Goal: Task Accomplishment & Management: Use online tool/utility

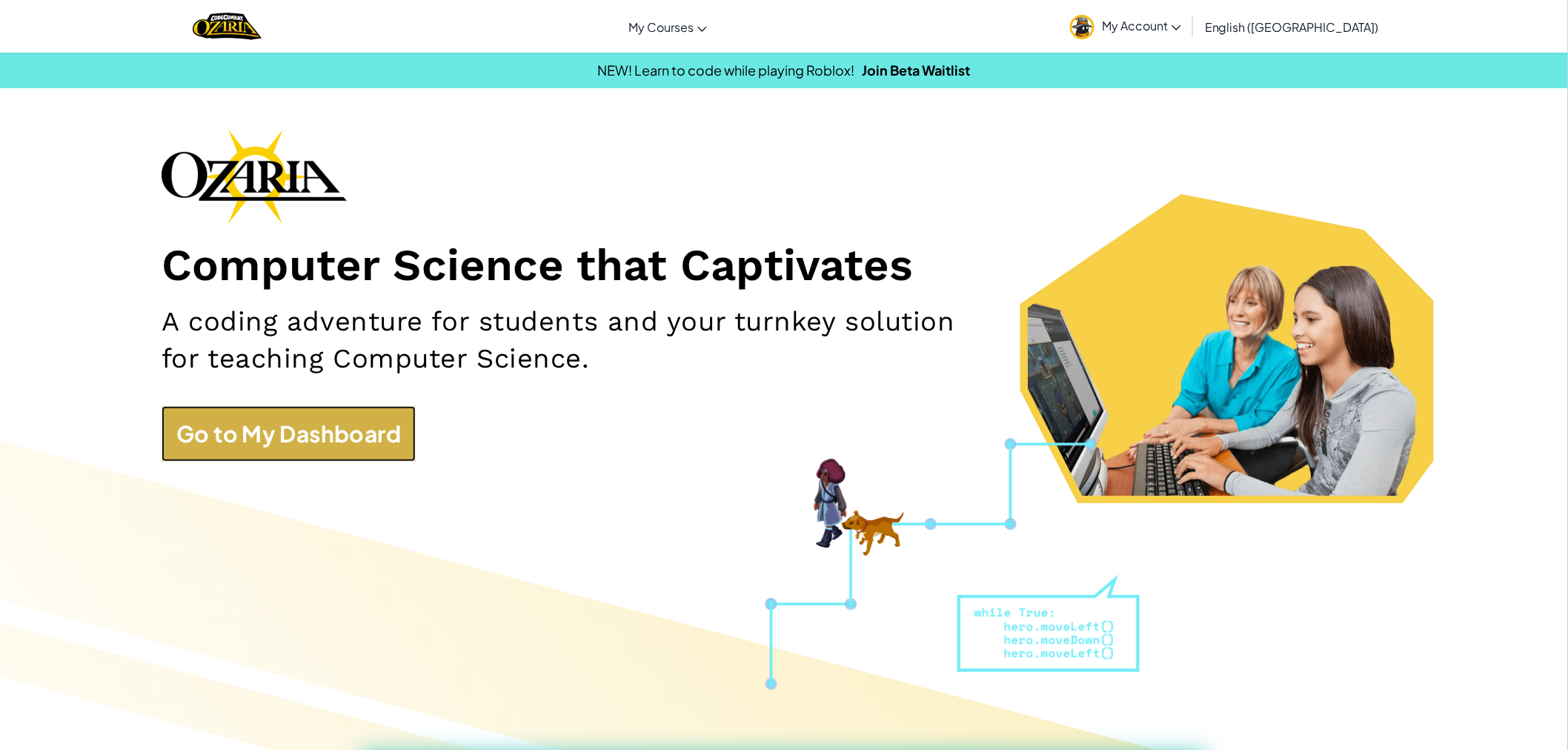
click at [286, 430] on link "Go to My Dashboard" at bounding box center [288, 434] width 254 height 56
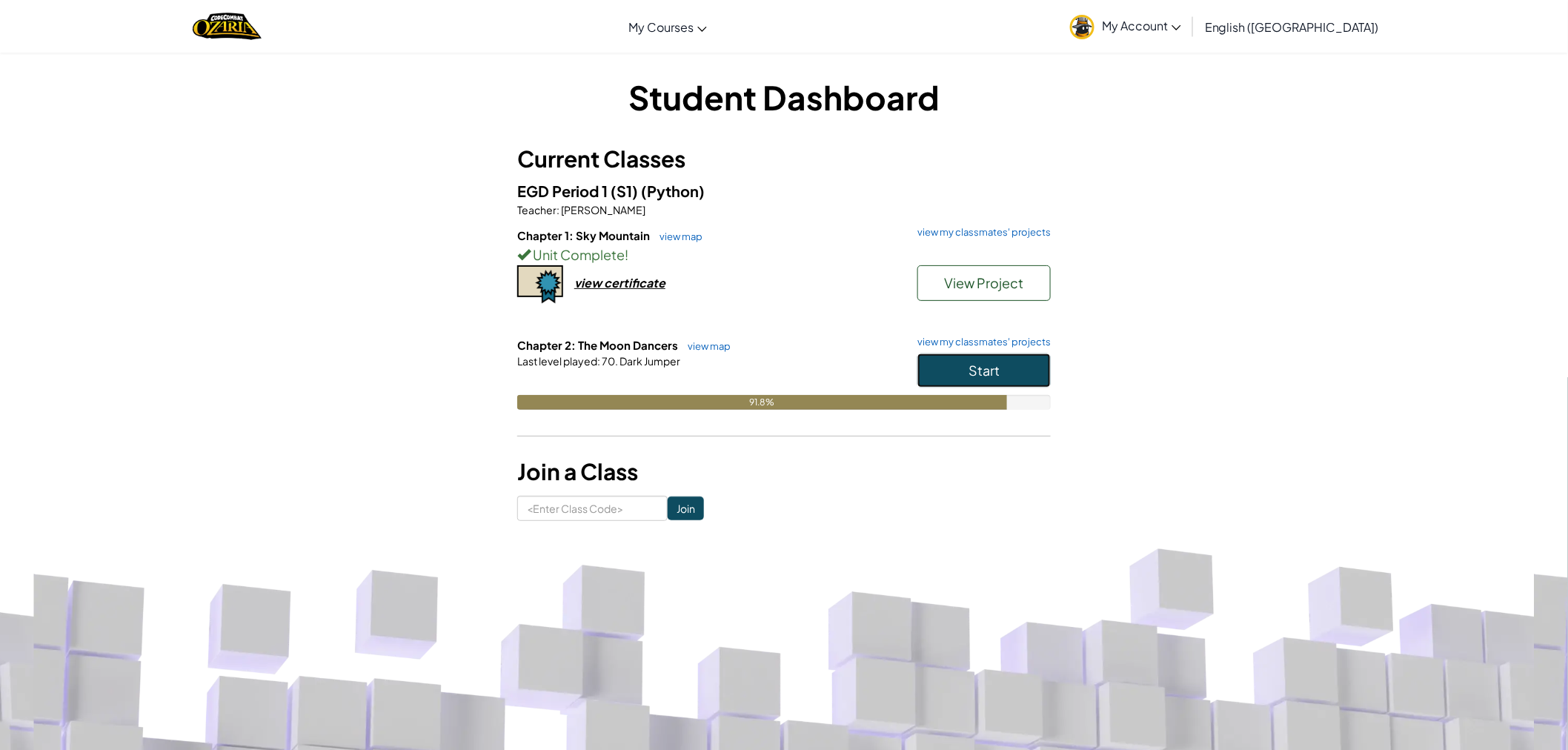
click at [969, 383] on button "Start" at bounding box center [983, 371] width 133 height 34
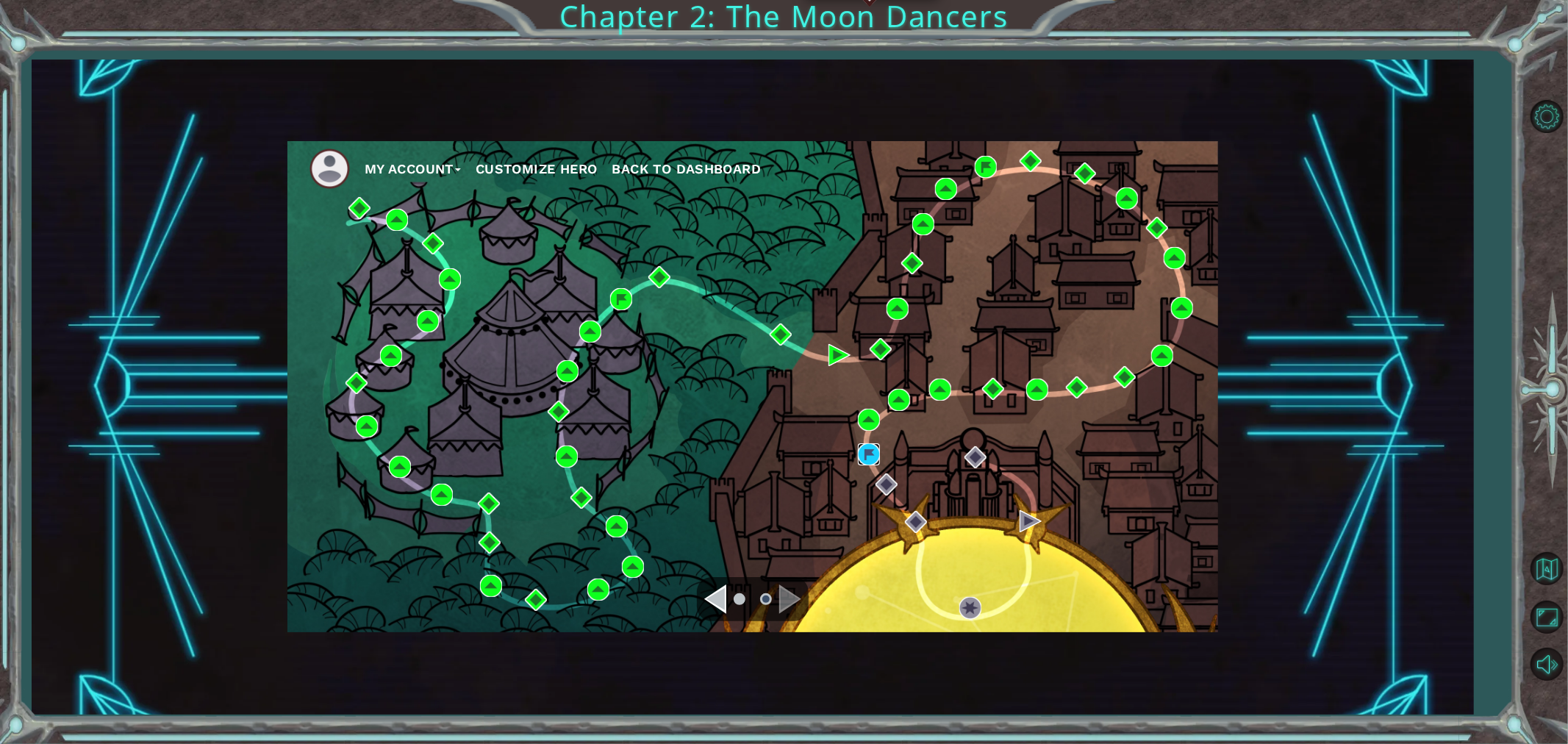
click at [872, 446] on img at bounding box center [868, 454] width 22 height 22
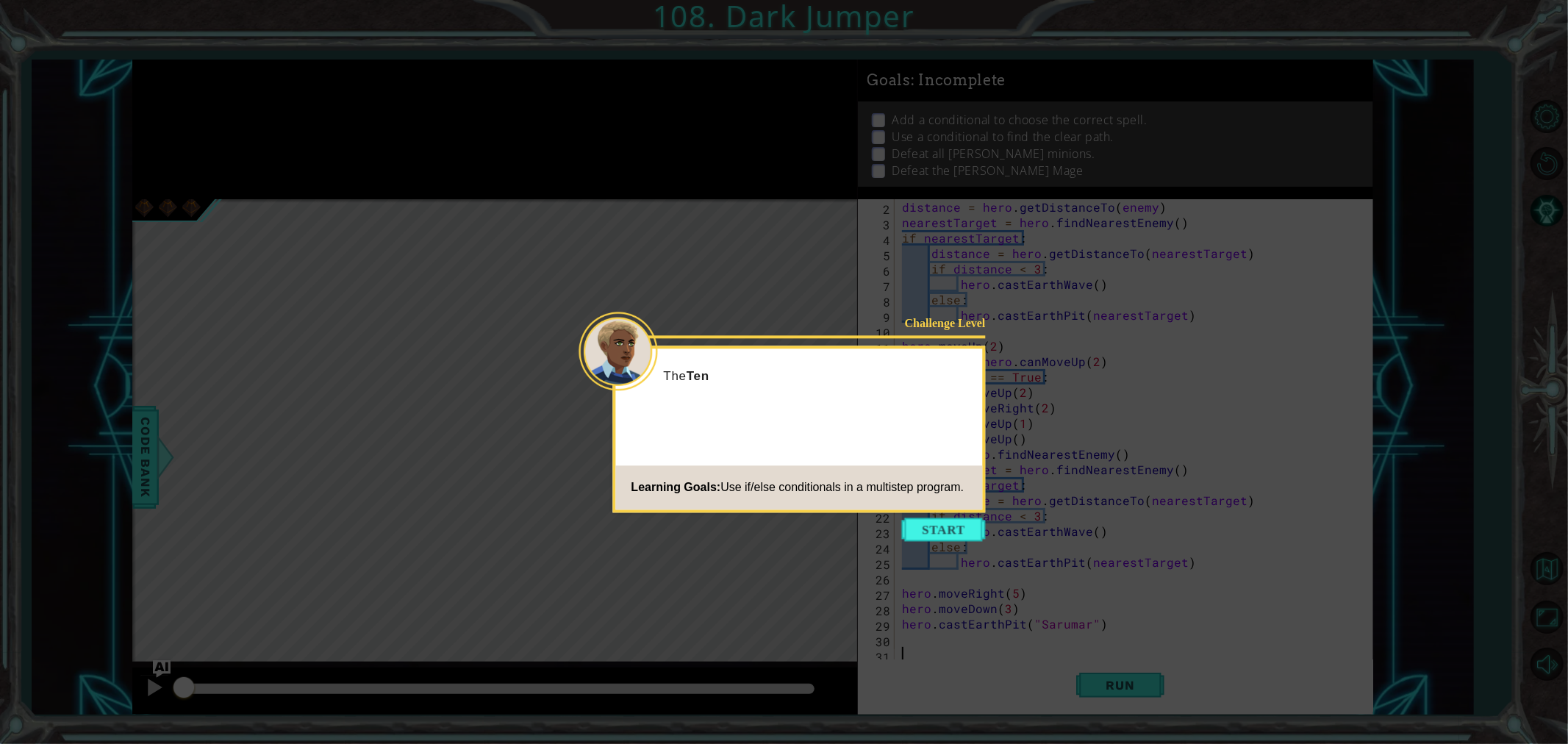
scroll to position [15, 0]
click at [929, 517] on button "Start" at bounding box center [943, 529] width 84 height 24
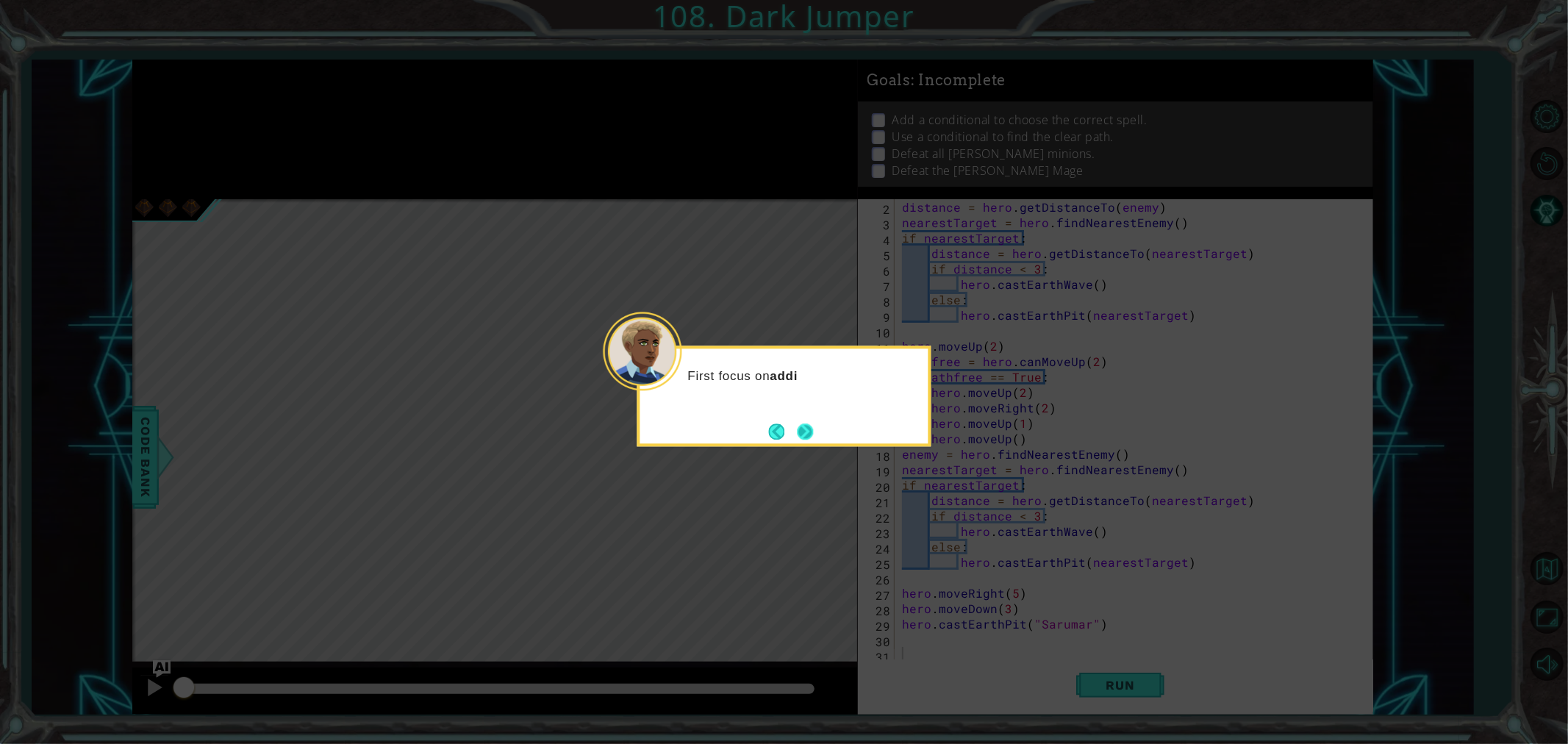
click at [801, 422] on button "Next" at bounding box center [805, 431] width 24 height 24
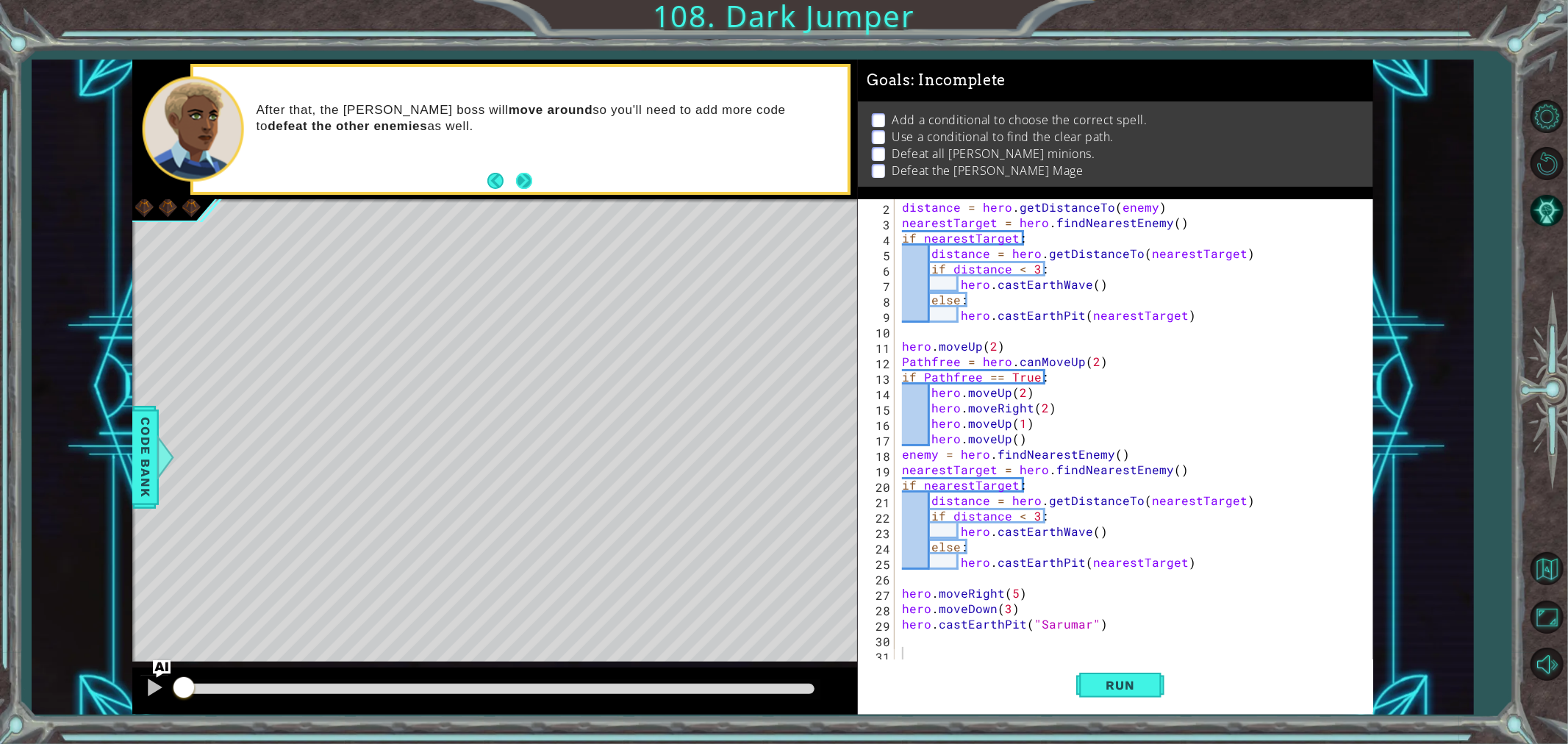
click at [528, 188] on button "Next" at bounding box center [524, 181] width 17 height 17
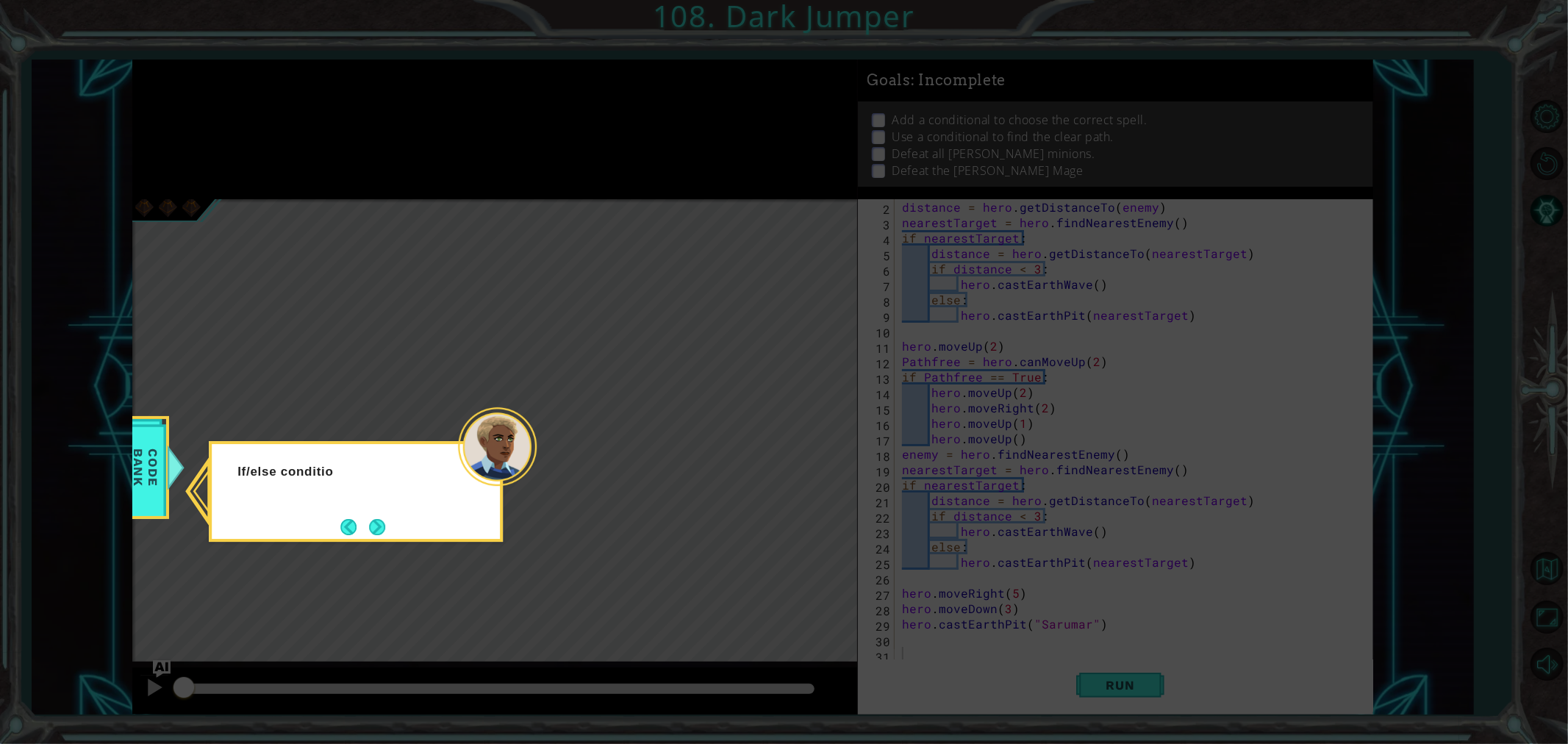
click at [399, 528] on div "If/else conditio" at bounding box center [356, 491] width 294 height 101
click at [384, 530] on button "Next" at bounding box center [378, 526] width 23 height 23
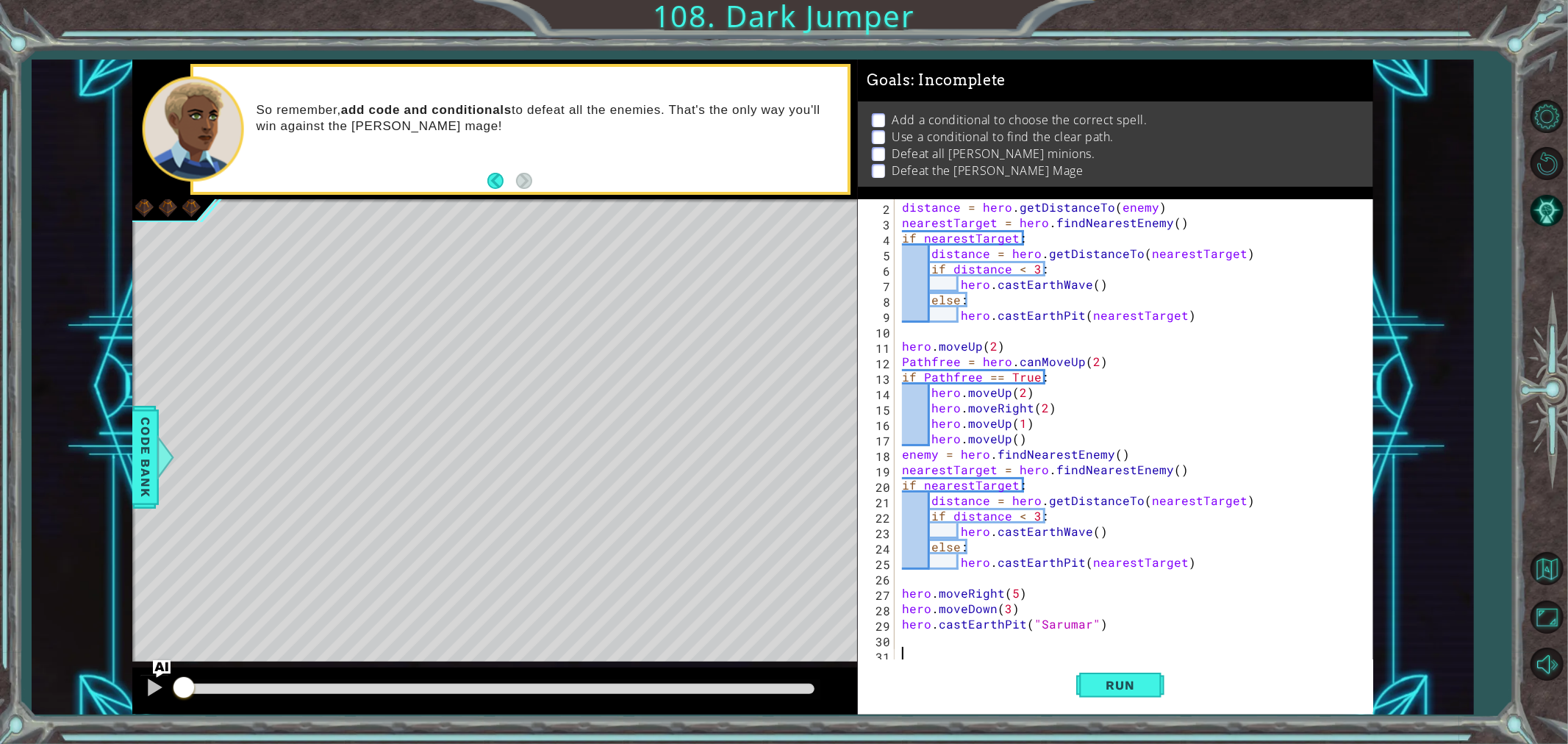
click at [1096, 718] on div "1 ההההההההההההההההההההההההההההההההההההההההההההההההההההההההההההההההההההההההההההה…" at bounding box center [784, 372] width 1568 height 744
click at [1106, 704] on button "Run" at bounding box center [1120, 685] width 89 height 51
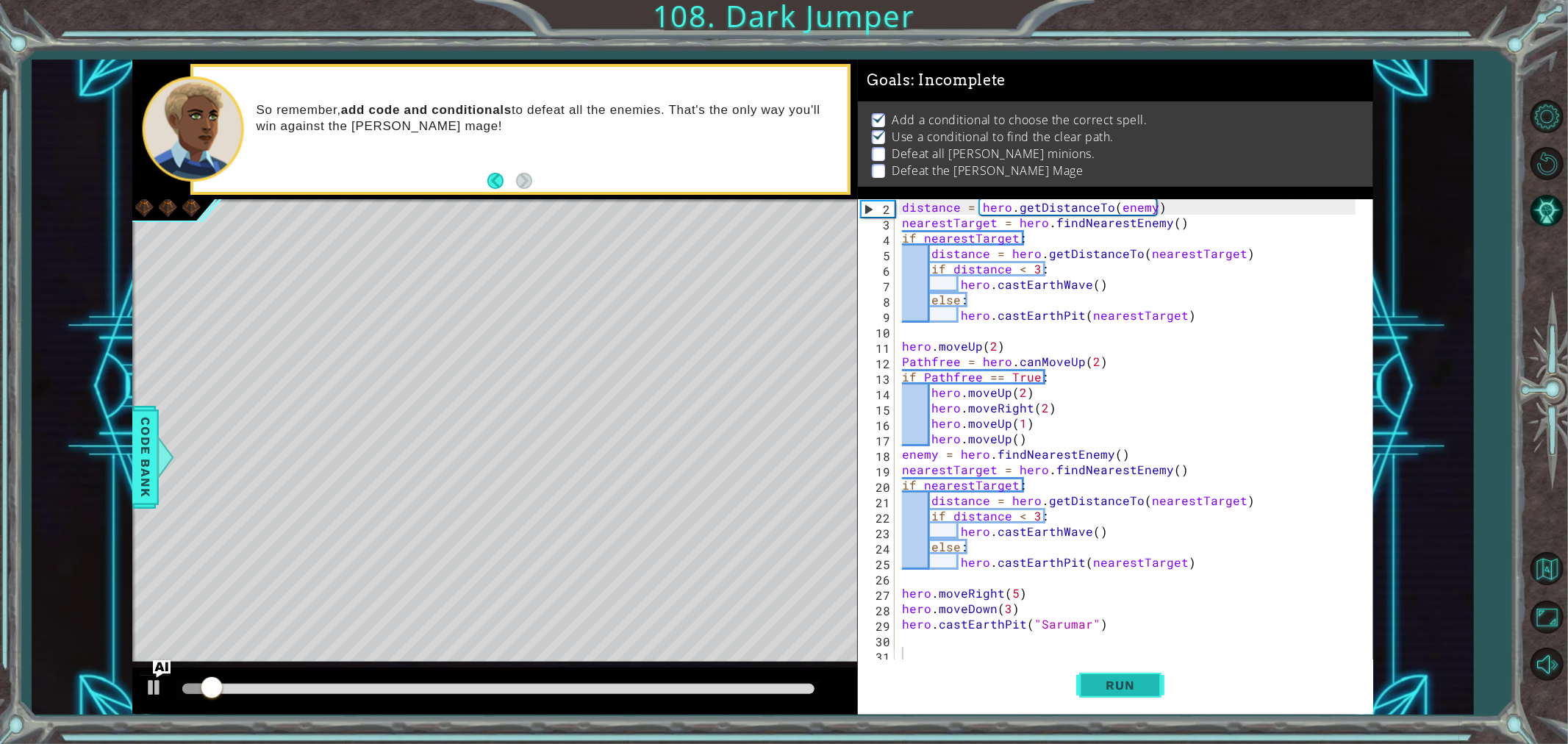
click at [1108, 697] on button "Run" at bounding box center [1120, 685] width 89 height 51
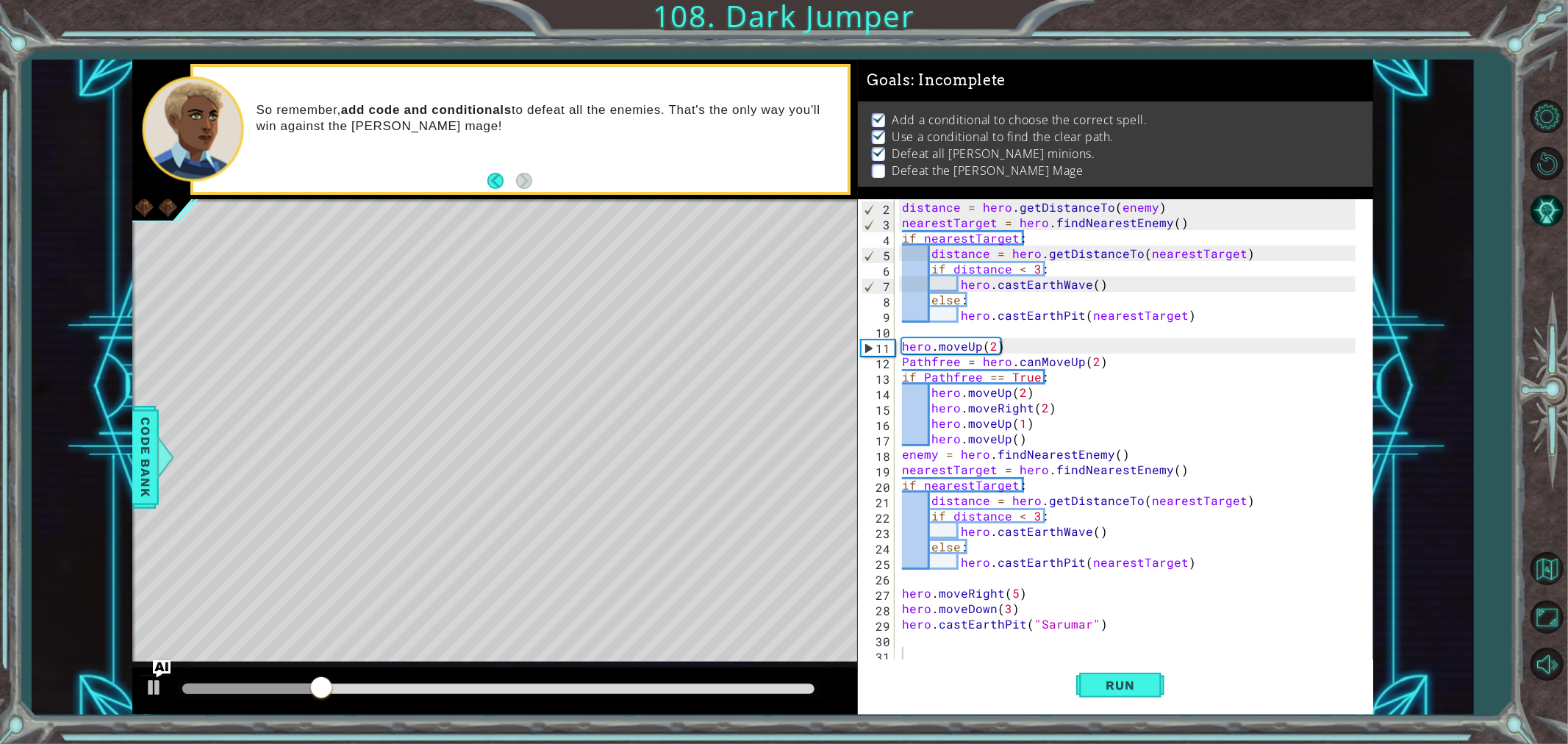
click at [659, 681] on div at bounding box center [499, 689] width 645 height 20
click at [657, 684] on div at bounding box center [498, 689] width 633 height 11
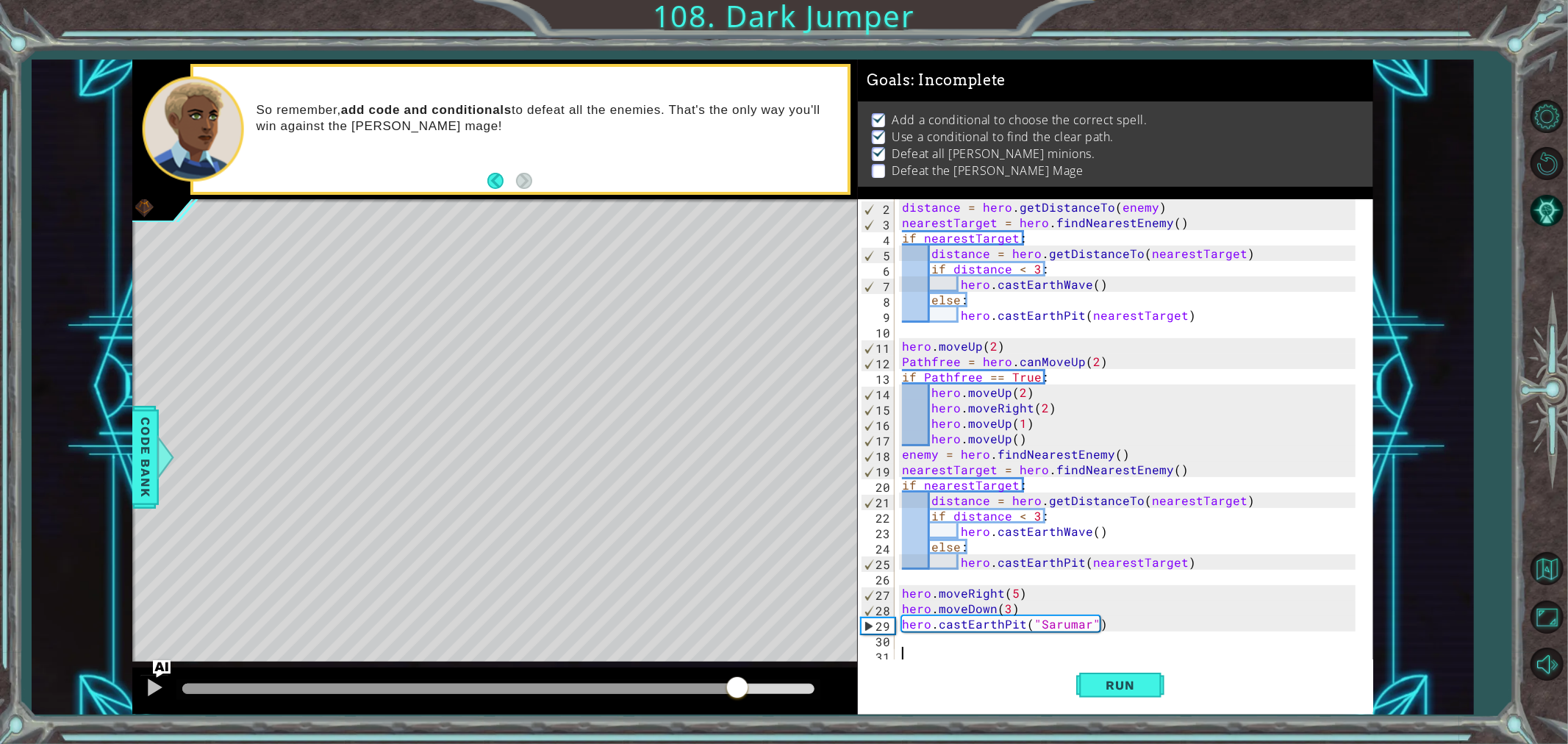
drag, startPoint x: 699, startPoint y: 691, endPoint x: 738, endPoint y: 693, distance: 39.1
click at [738, 693] on div at bounding box center [498, 689] width 633 height 11
drag, startPoint x: 738, startPoint y: 692, endPoint x: 574, endPoint y: 666, distance: 166.0
click at [572, 668] on div at bounding box center [495, 691] width 726 height 47
drag, startPoint x: 783, startPoint y: 284, endPoint x: 775, endPoint y: 341, distance: 57.6
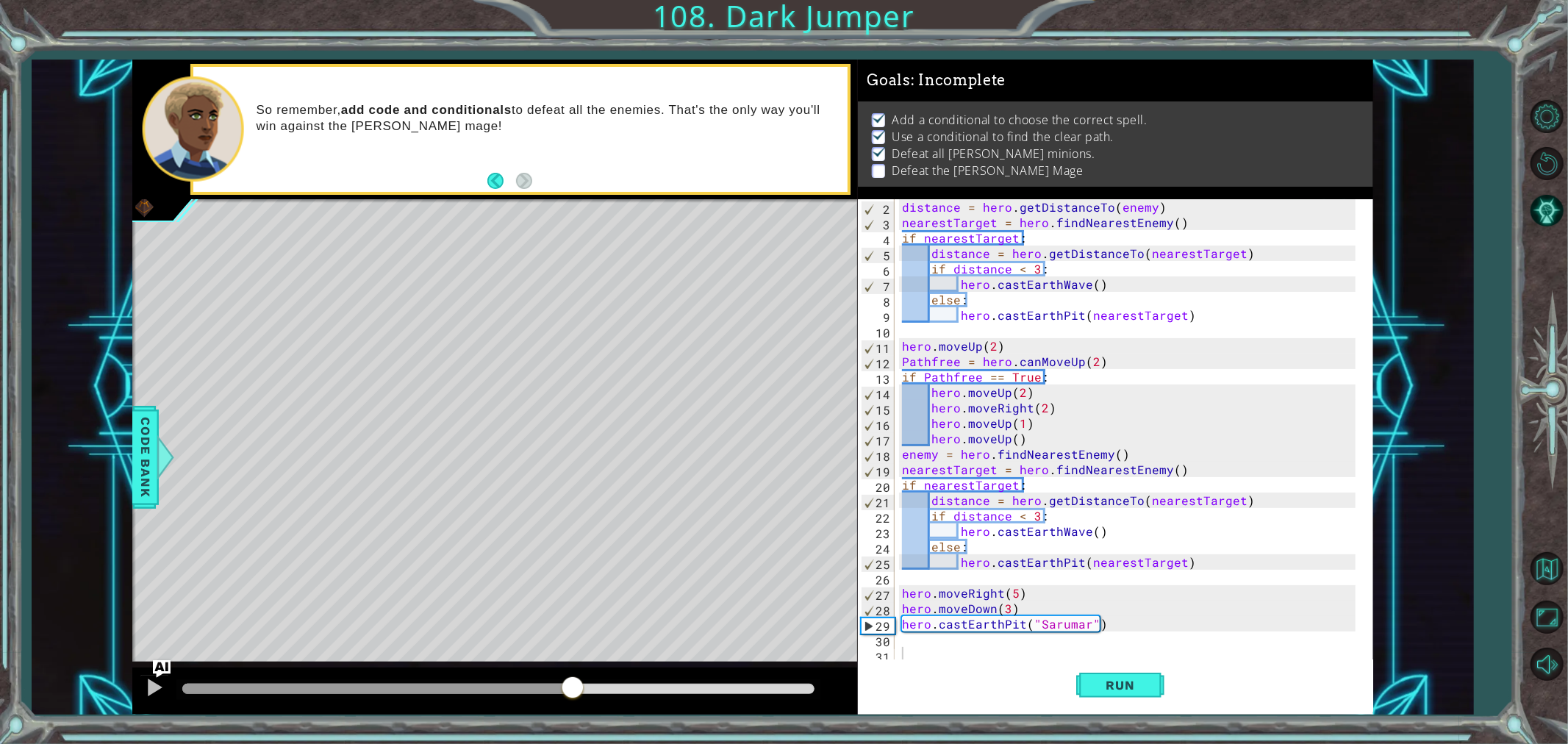
click at [775, 346] on div "Level Map" at bounding box center [472, 415] width 679 height 433
